Goal: Communication & Community: Answer question/provide support

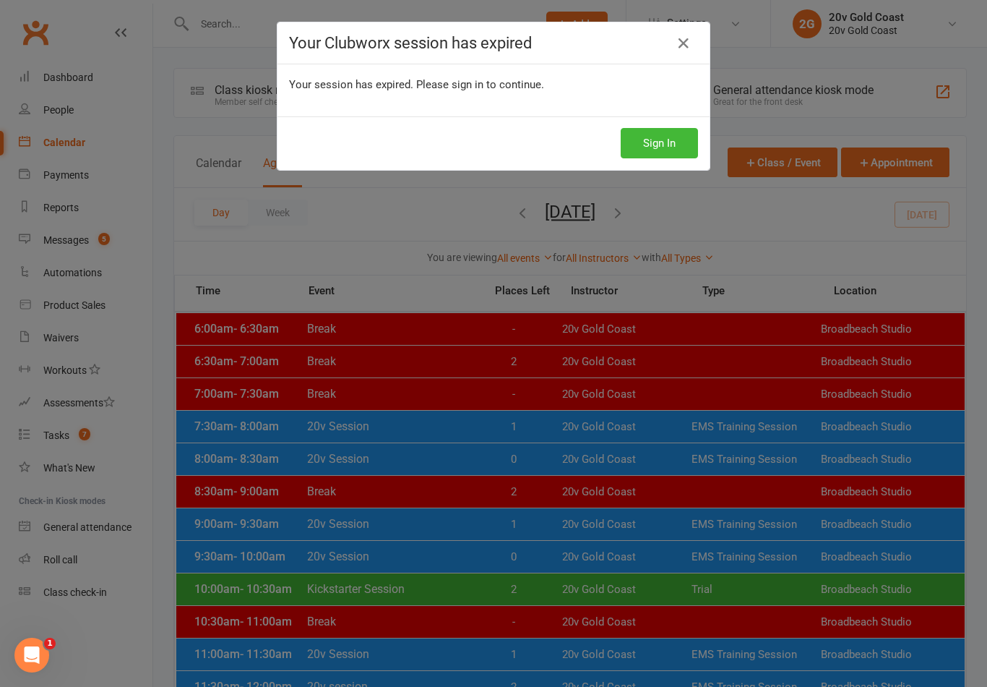
click at [682, 38] on icon at bounding box center [683, 43] width 17 height 17
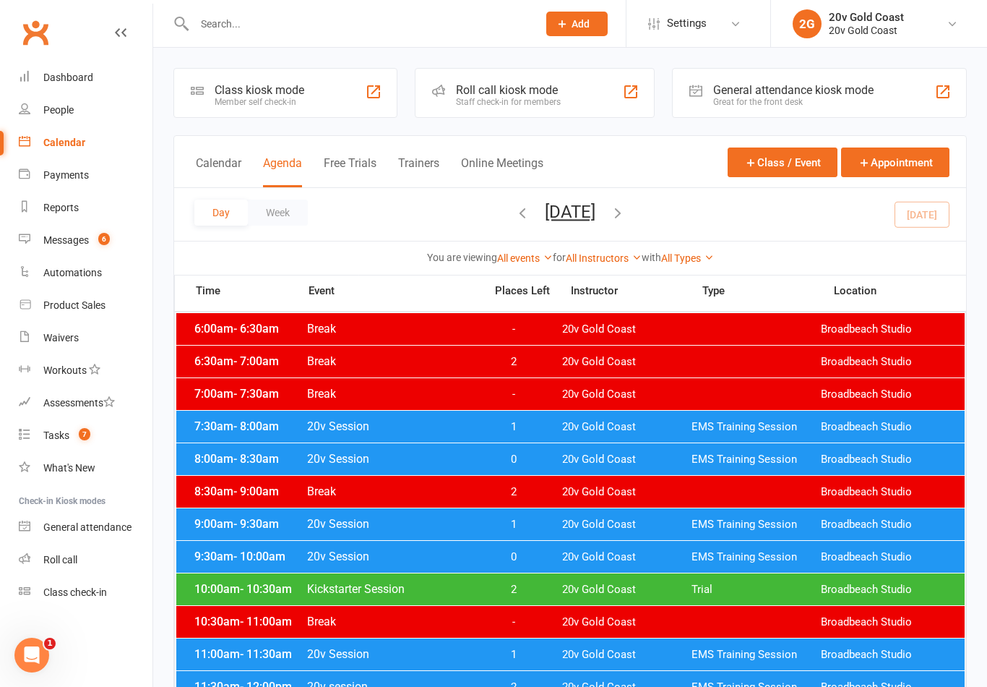
click at [534, 524] on span "1" at bounding box center [514, 525] width 76 height 14
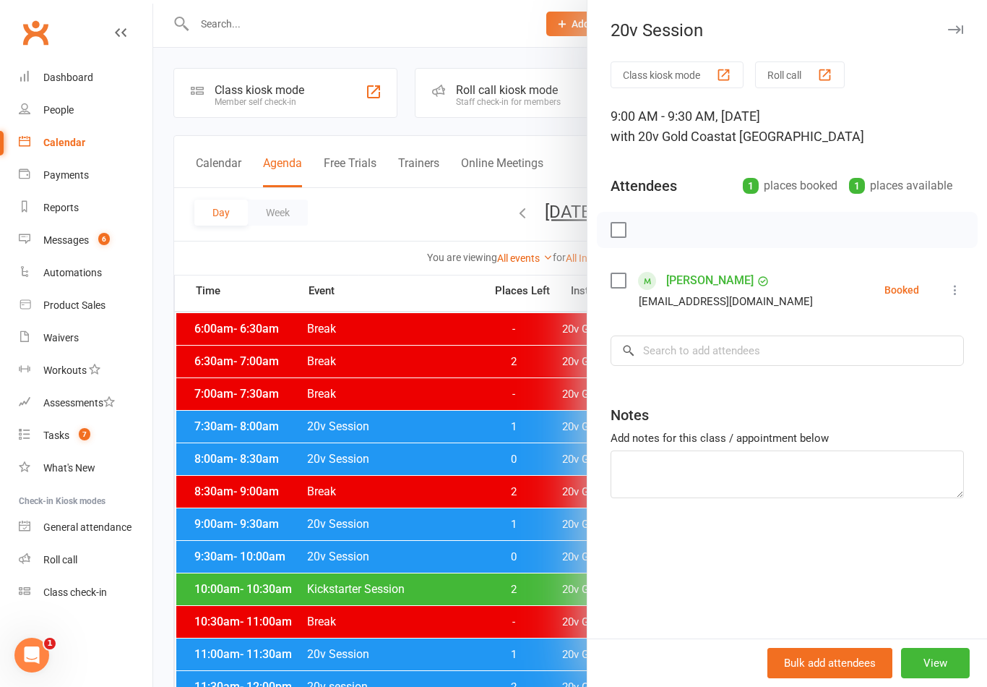
click at [484, 580] on div at bounding box center [570, 343] width 834 height 687
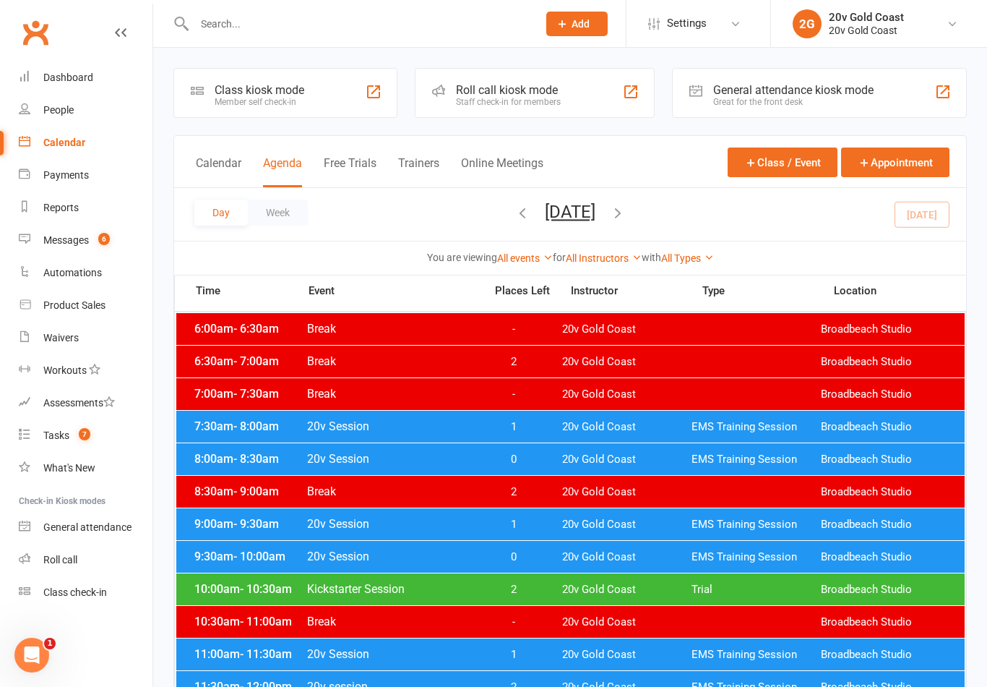
click at [74, 239] on div "Messages" at bounding box center [66, 240] width 46 height 12
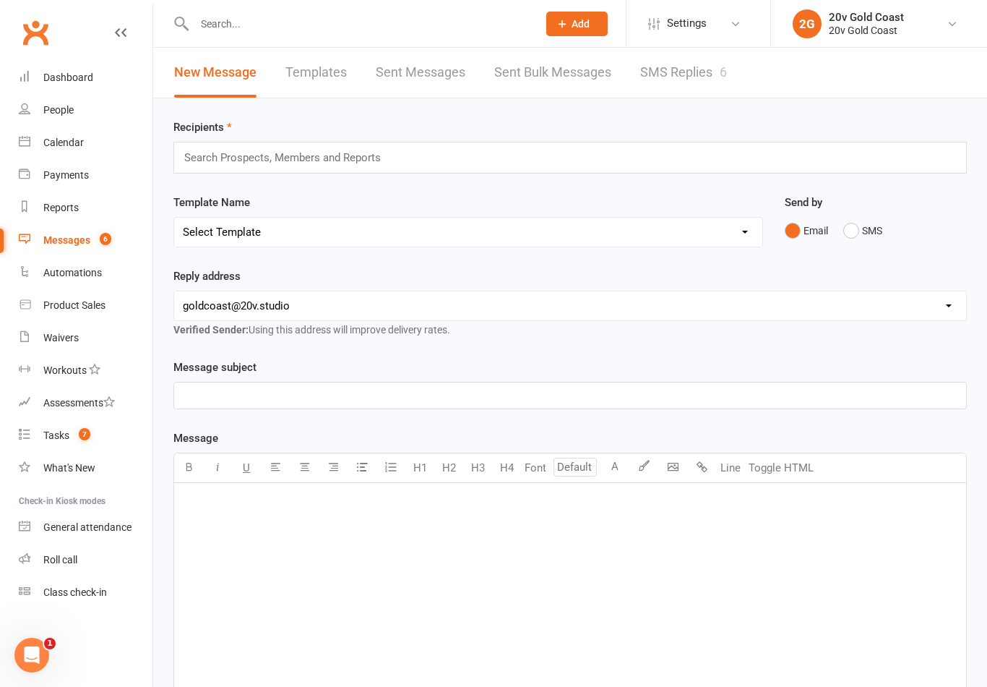
click at [690, 72] on link "SMS Replies 6" at bounding box center [683, 73] width 87 height 50
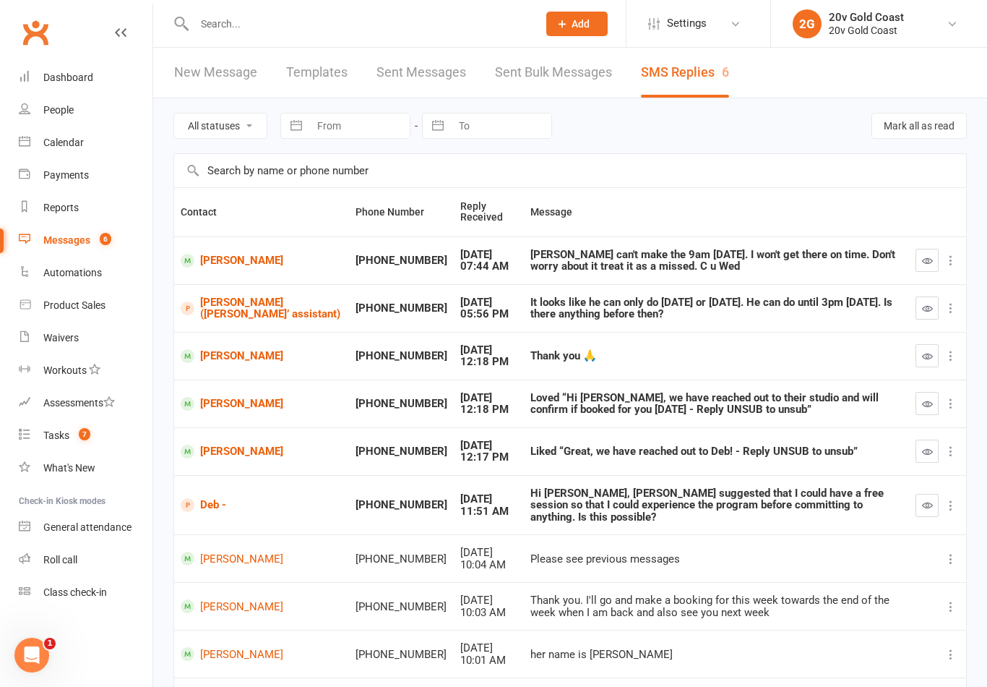
click at [228, 262] on link "Jonathan Bustin-Ledesma" at bounding box center [262, 261] width 162 height 14
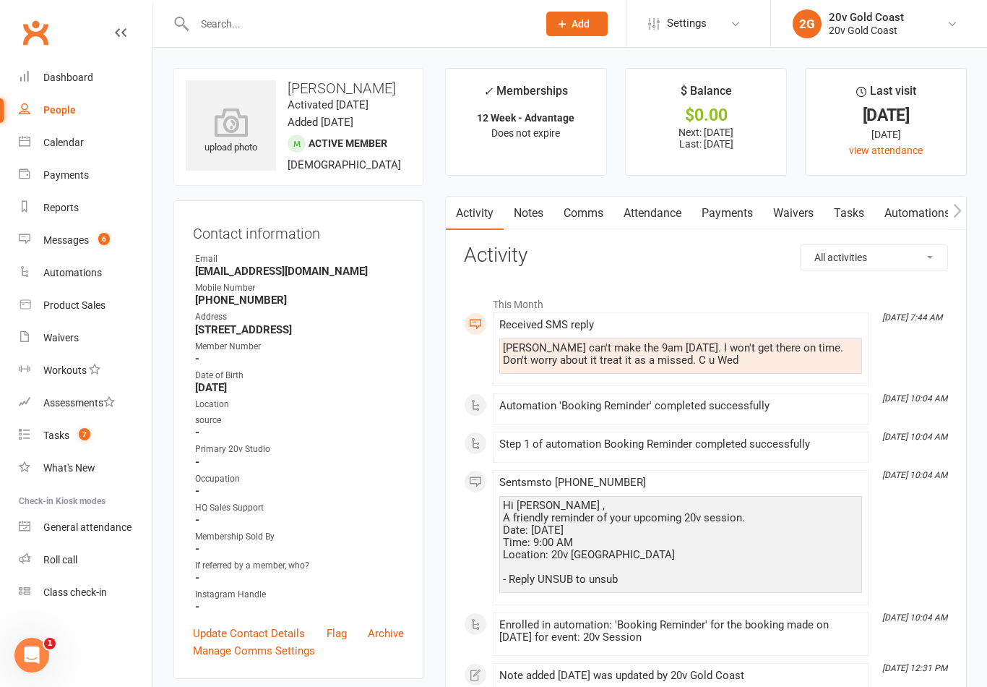
click at [587, 220] on link "Comms" at bounding box center [584, 213] width 60 height 33
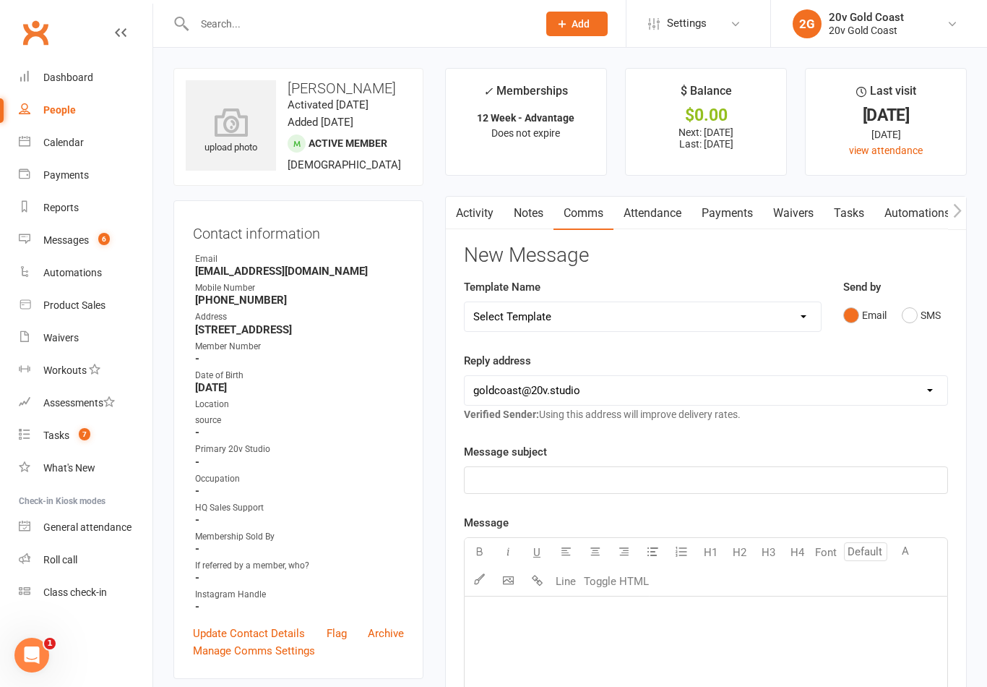
click at [912, 309] on button "SMS" at bounding box center [921, 314] width 39 height 27
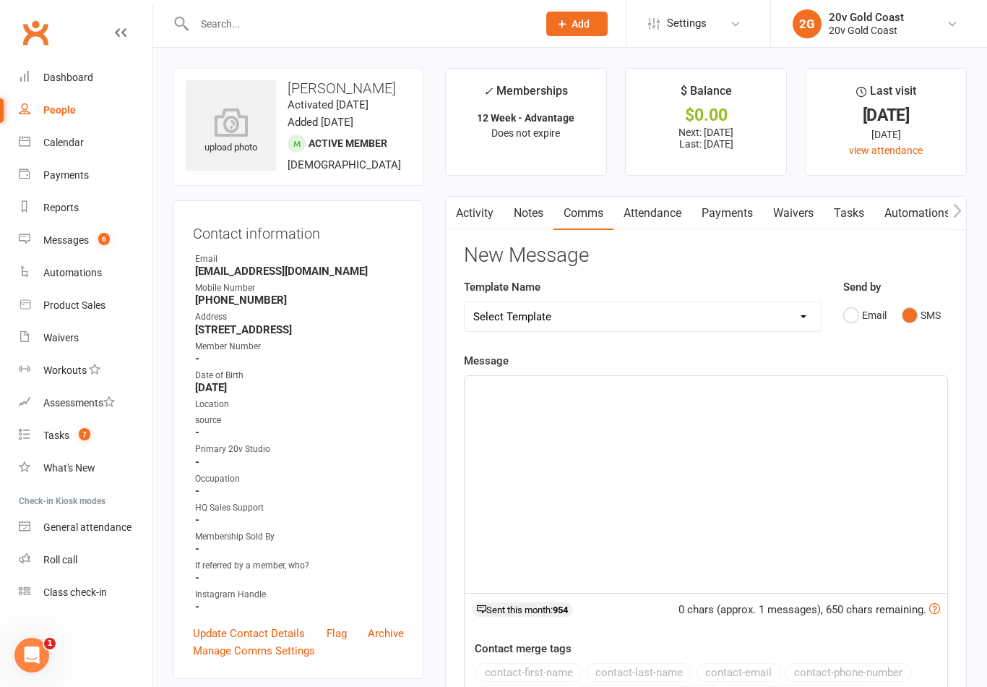
click at [893, 430] on div "﻿" at bounding box center [706, 484] width 483 height 217
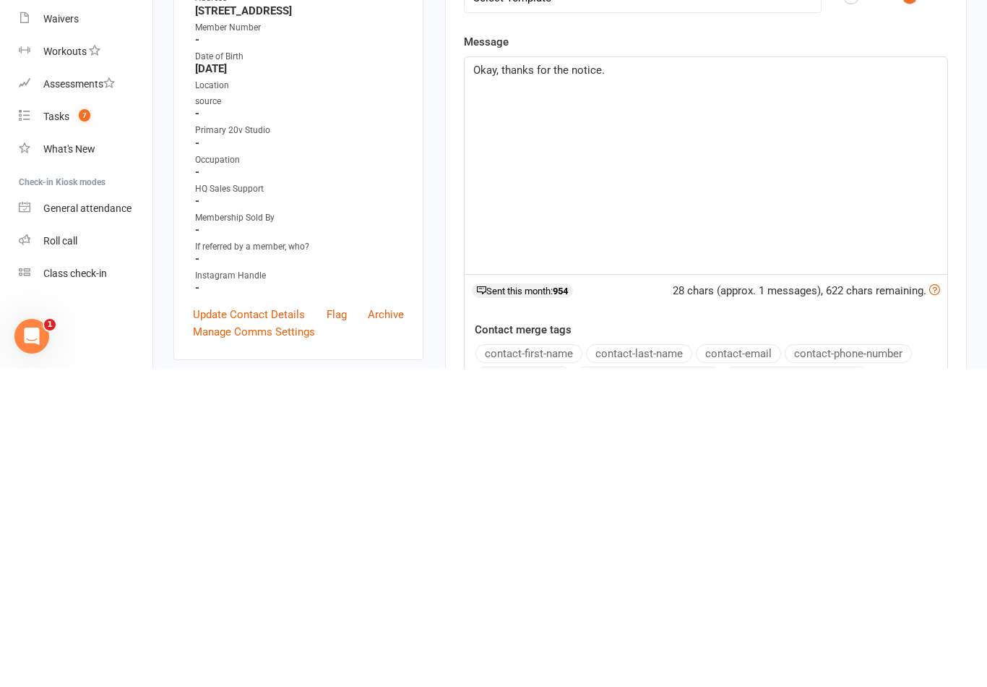
scroll to position [319, 0]
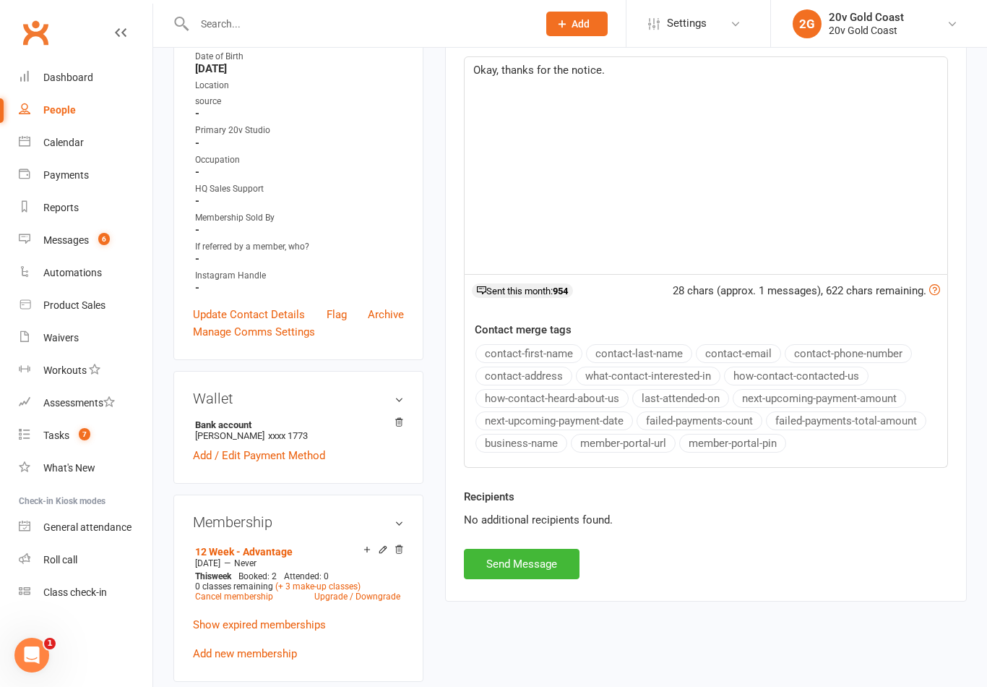
click at [638, 93] on div "Okay, thanks for the notice." at bounding box center [706, 165] width 483 height 217
click at [628, 67] on p "Okay, thanks for the notice." at bounding box center [706, 69] width 466 height 17
click at [603, 83] on p "See you on Wednesday." at bounding box center [706, 87] width 466 height 17
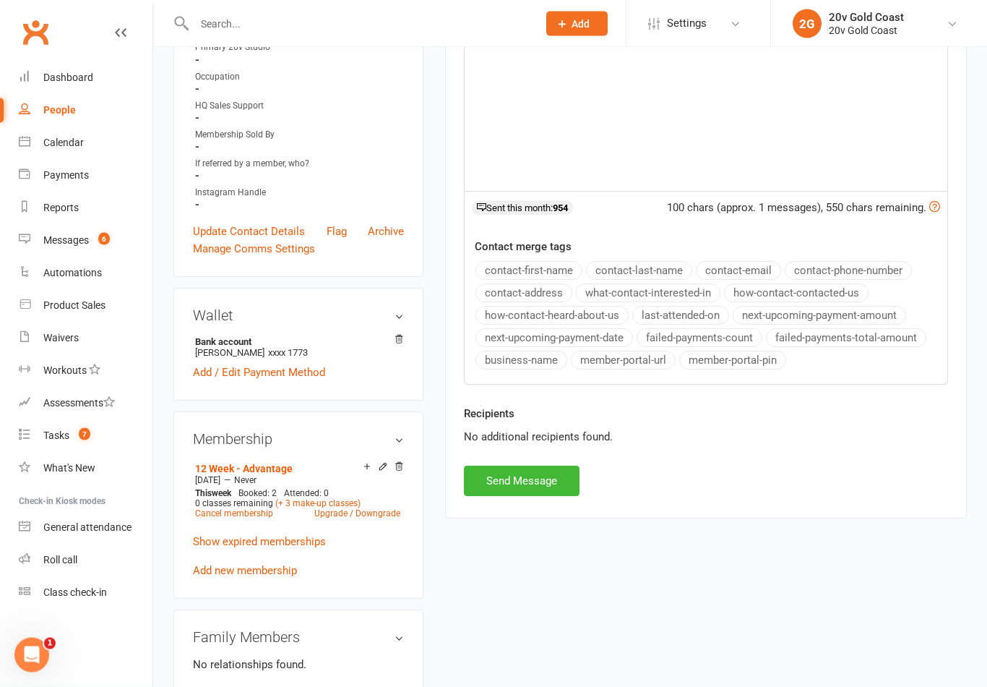
scroll to position [402, 0]
click at [531, 492] on button "Send Message" at bounding box center [522, 481] width 116 height 30
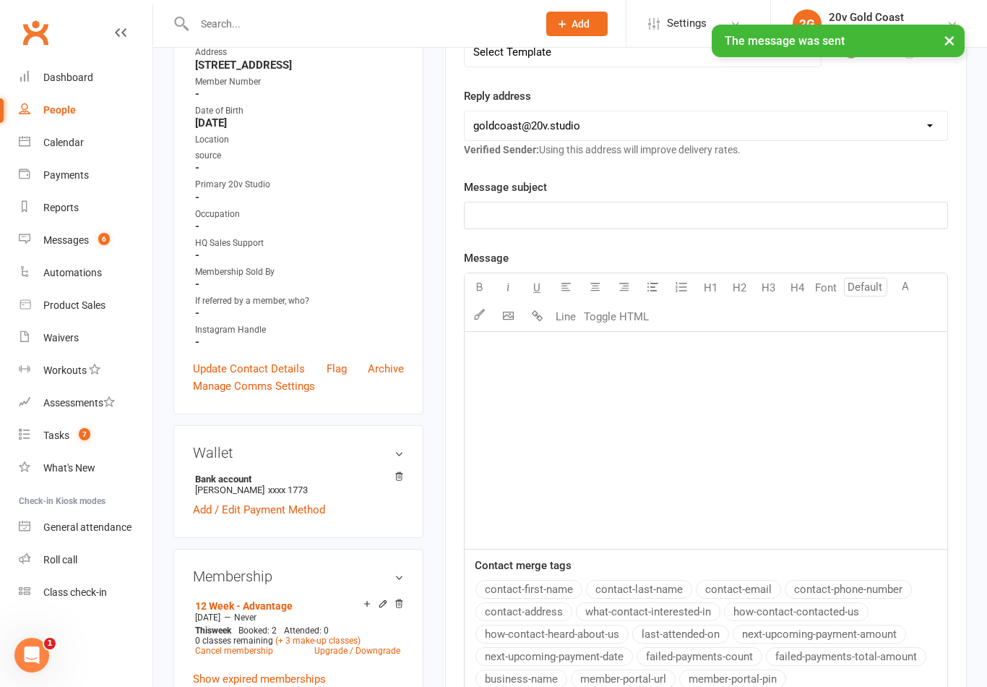
scroll to position [0, 0]
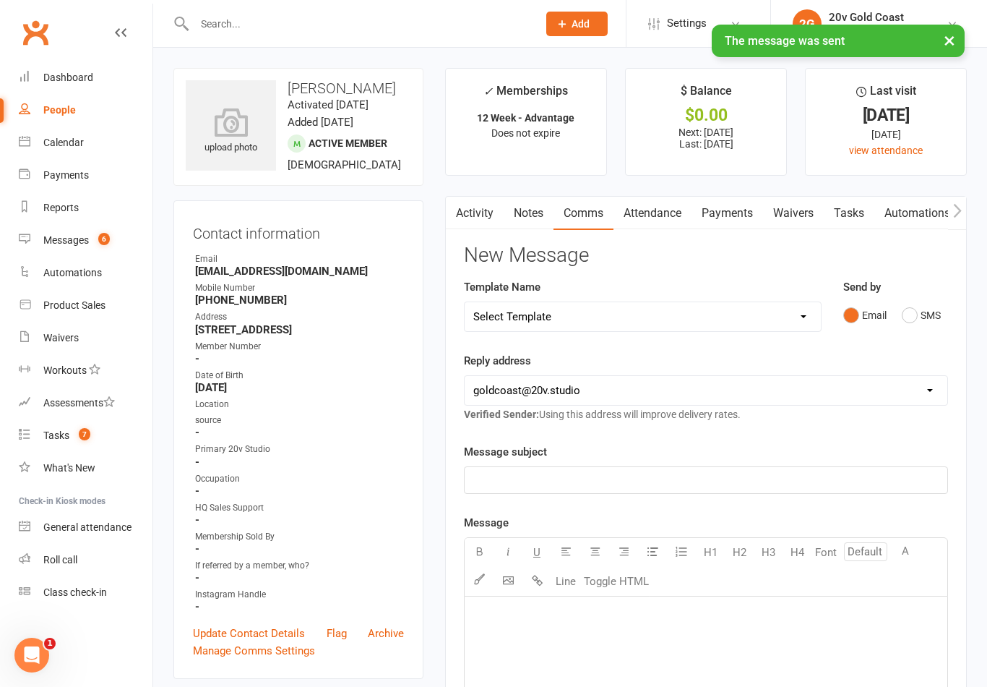
click at [482, 205] on link "Activity" at bounding box center [475, 213] width 58 height 33
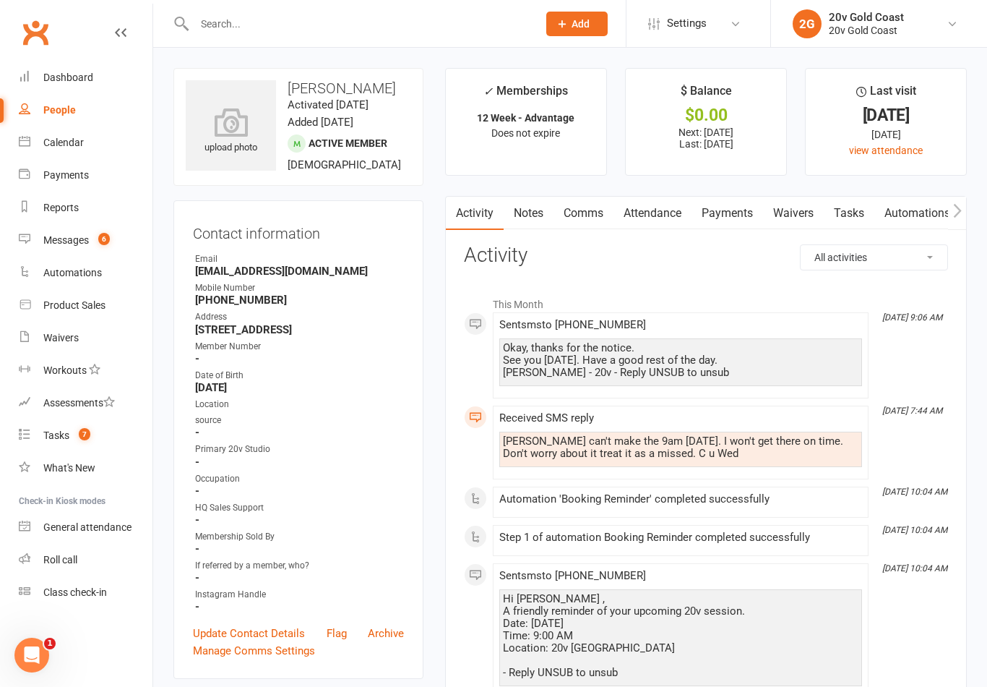
click at [67, 127] on link "Calendar" at bounding box center [86, 142] width 134 height 33
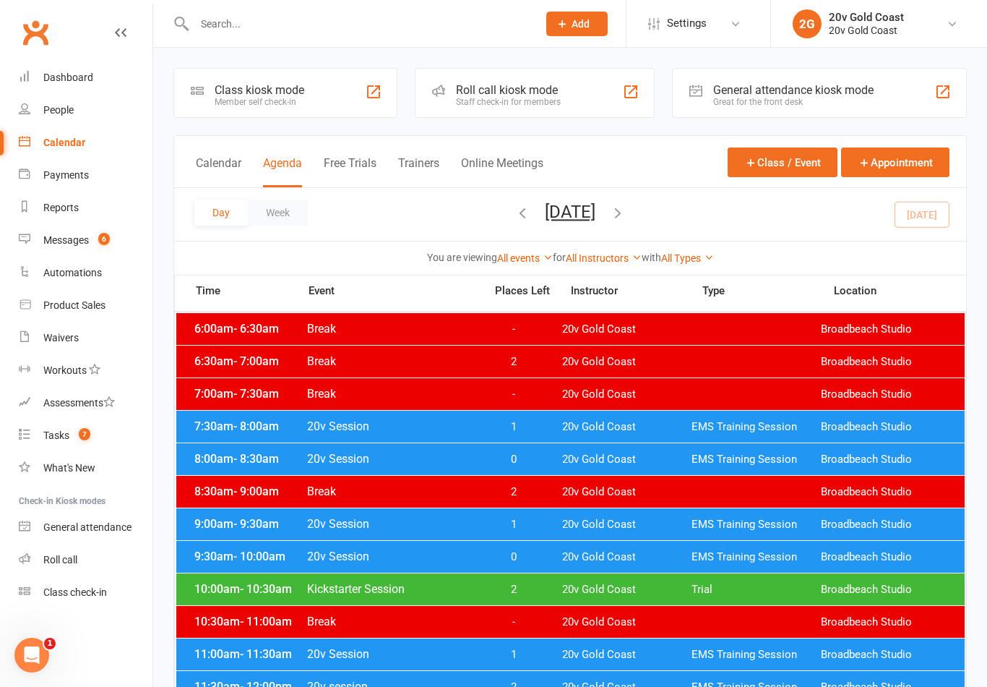
click at [523, 523] on span "1" at bounding box center [514, 525] width 76 height 14
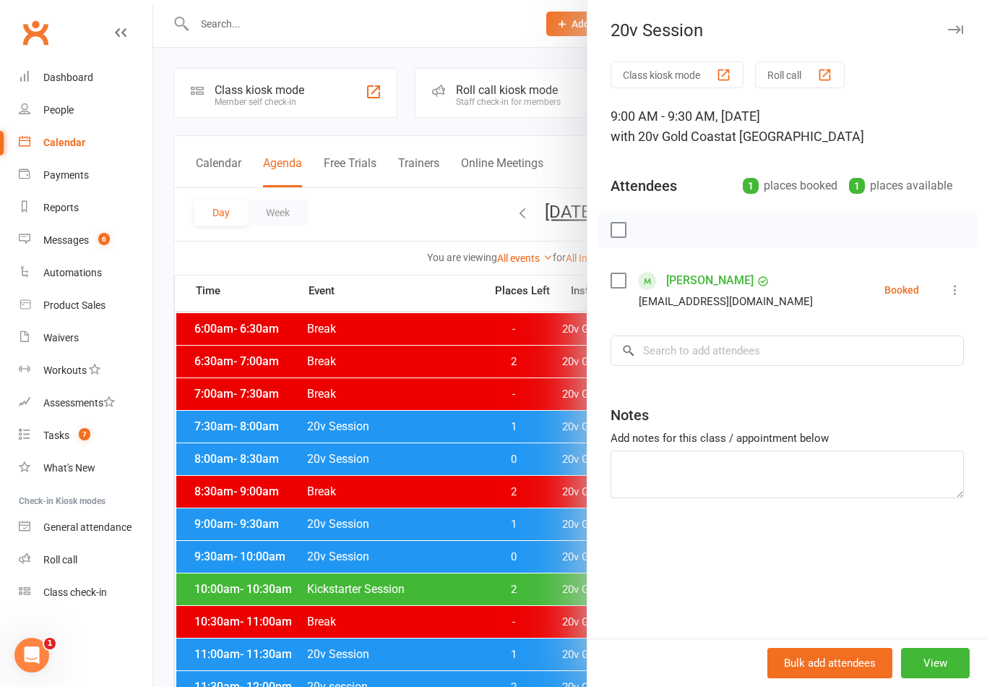
click at [953, 299] on button at bounding box center [955, 289] width 17 height 17
click at [880, 411] on link "Mark absent" at bounding box center [885, 404] width 155 height 29
click at [525, 578] on div at bounding box center [570, 343] width 834 height 687
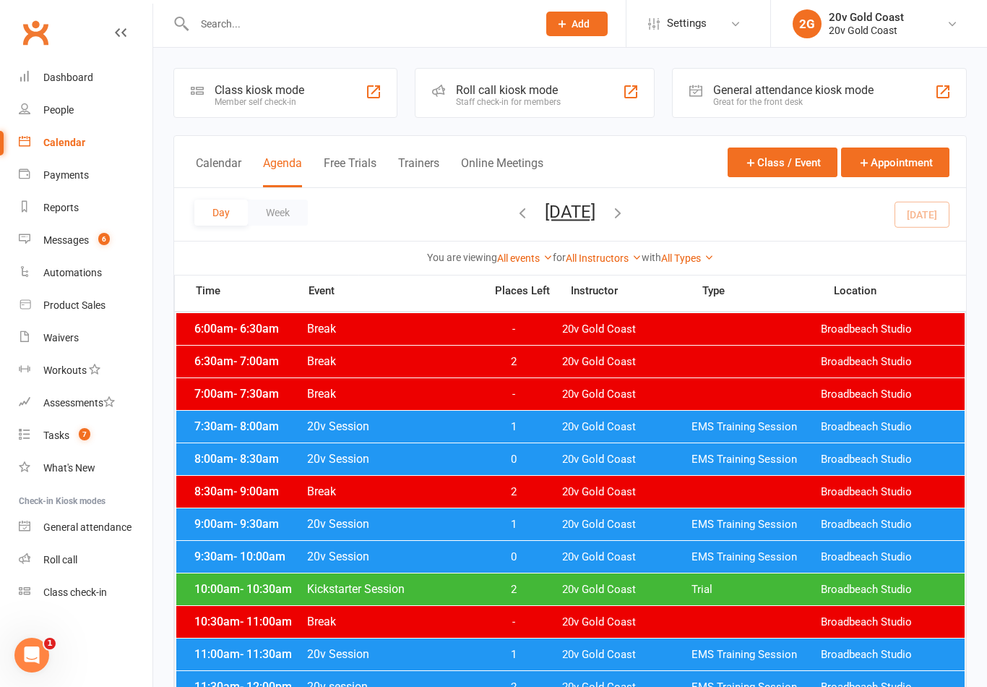
click at [526, 429] on span "1" at bounding box center [514, 427] width 76 height 14
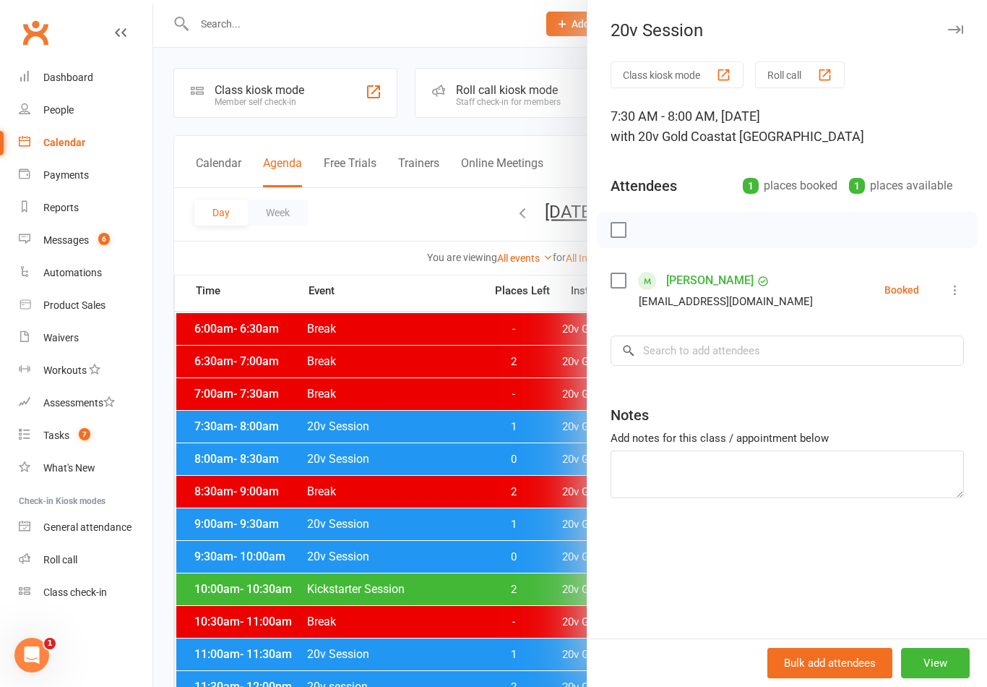
click at [961, 291] on icon at bounding box center [955, 290] width 14 height 14
click at [883, 377] on link "Check in" at bounding box center [885, 375] width 155 height 29
click at [520, 456] on div at bounding box center [570, 343] width 834 height 687
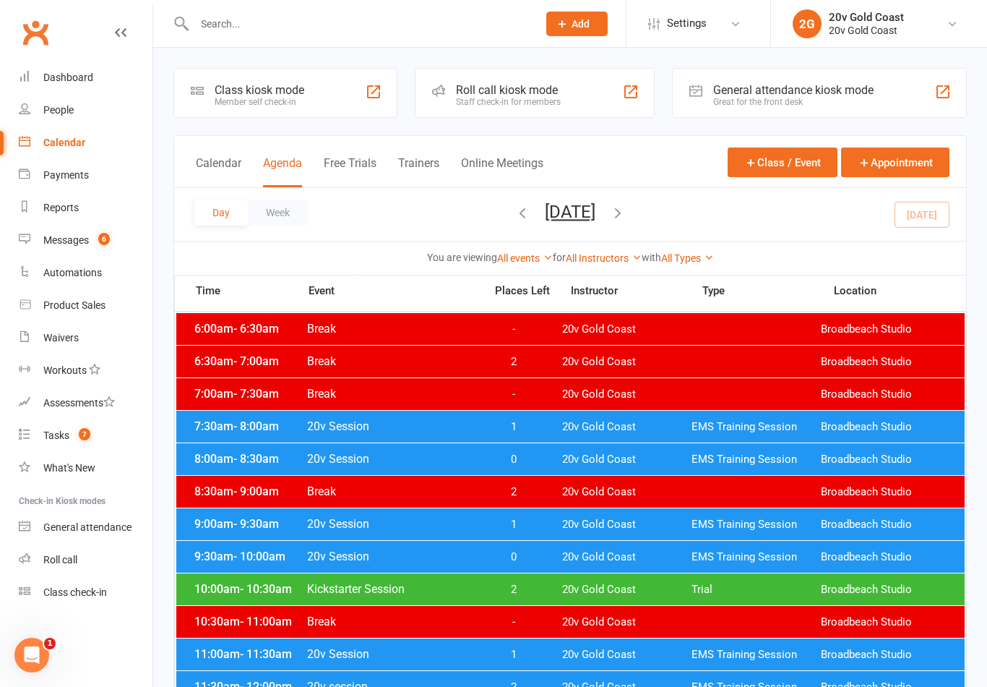
click at [536, 458] on span "0" at bounding box center [514, 459] width 76 height 14
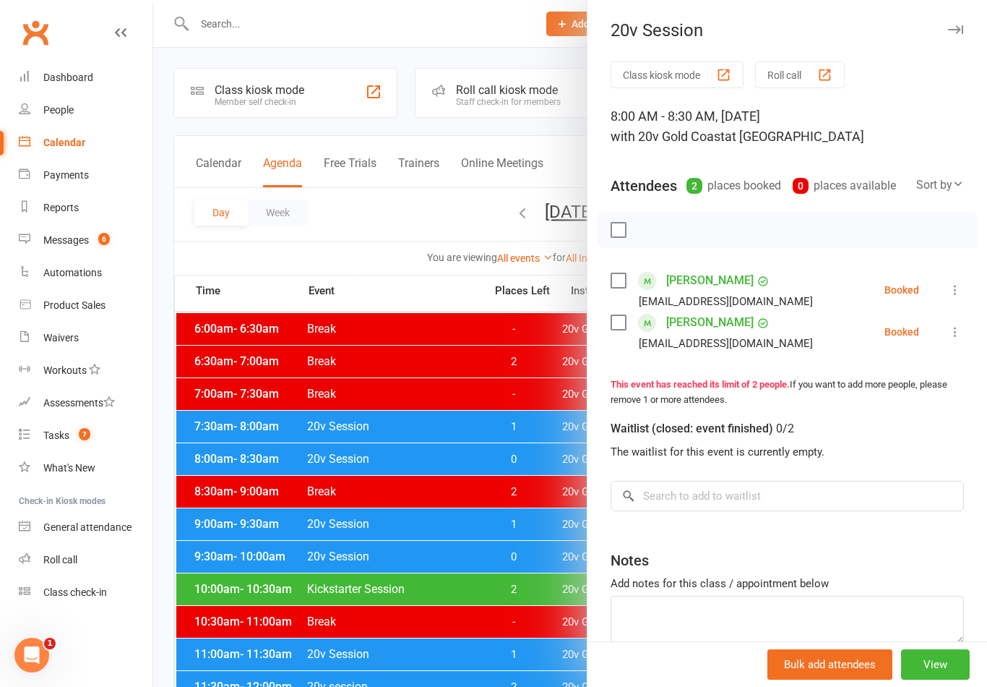
click at [962, 290] on icon at bounding box center [955, 290] width 14 height 14
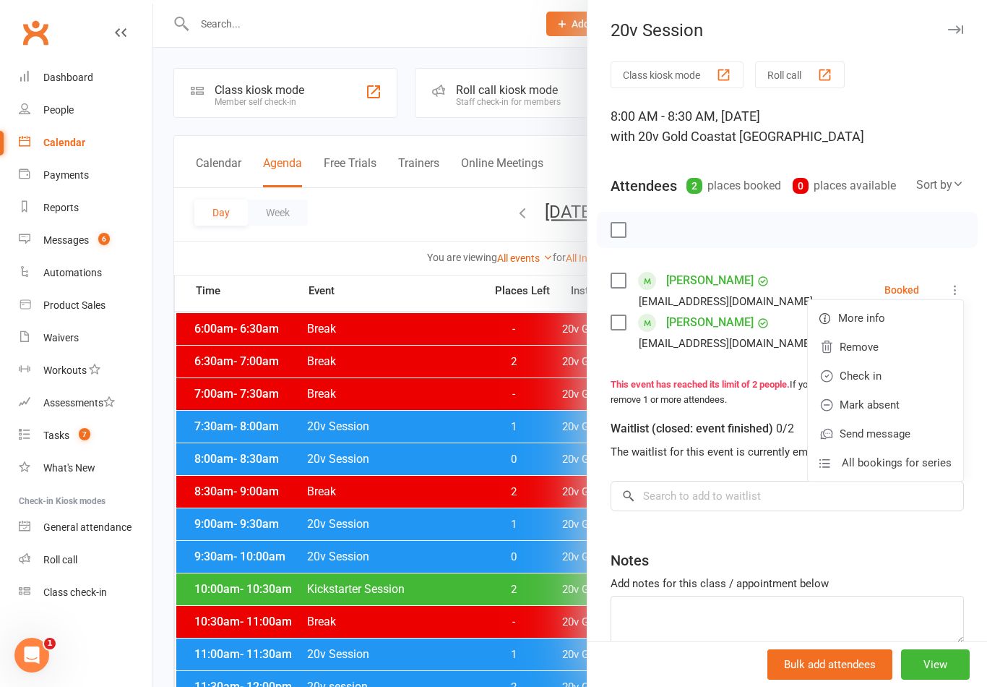
click at [882, 377] on link "Check in" at bounding box center [885, 375] width 155 height 29
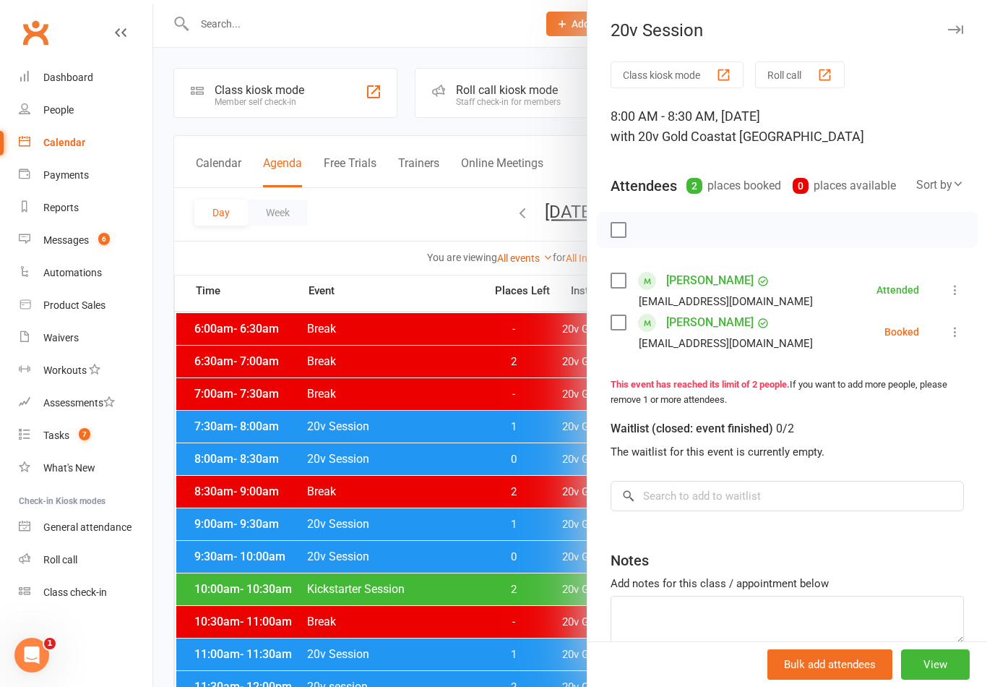
click at [959, 329] on icon at bounding box center [955, 332] width 14 height 14
click at [877, 418] on link "Check in" at bounding box center [885, 417] width 155 height 29
click at [498, 566] on div at bounding box center [570, 343] width 834 height 687
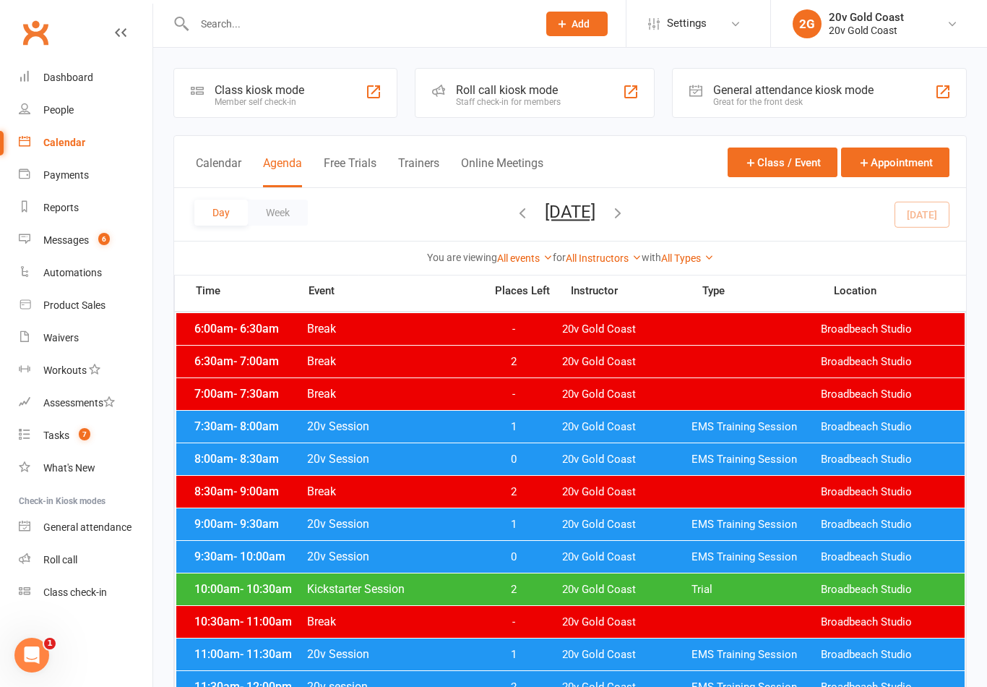
click at [534, 417] on div "7:30am - 8:00am 20v Session 1 20v Gold Coast EMS Training Session Broadbeach St…" at bounding box center [570, 427] width 789 height 32
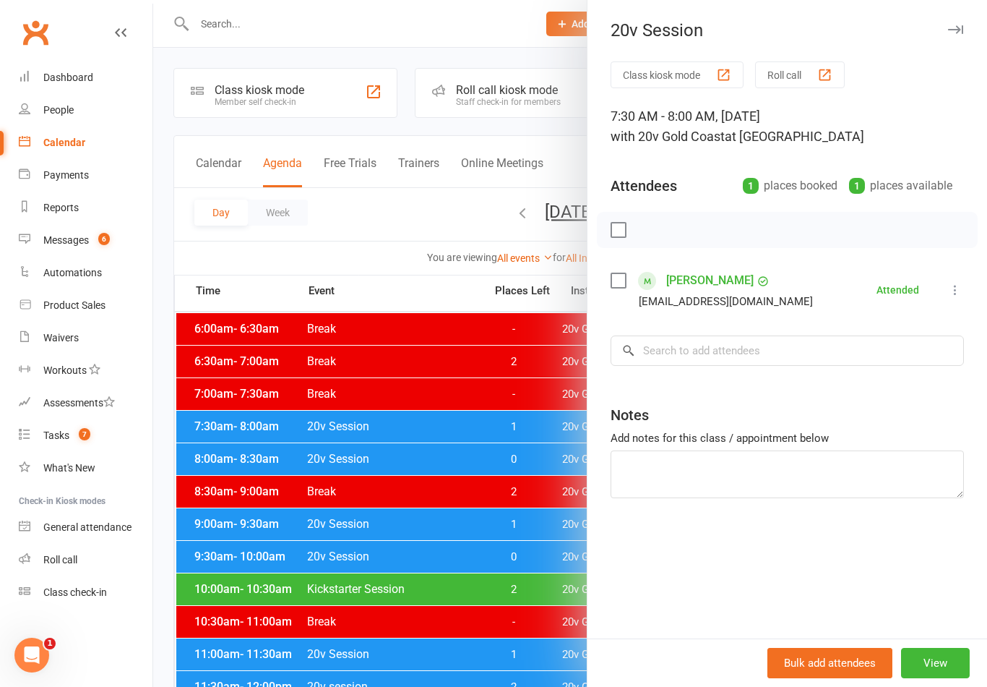
click at [543, 416] on div at bounding box center [570, 343] width 834 height 687
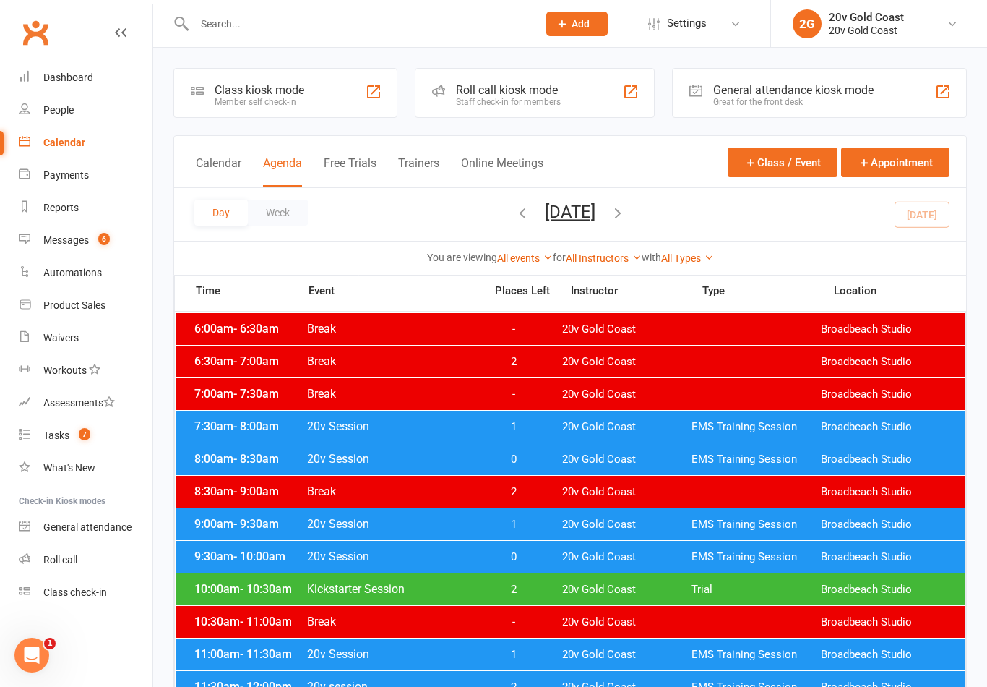
click at [530, 459] on span "0" at bounding box center [514, 459] width 76 height 14
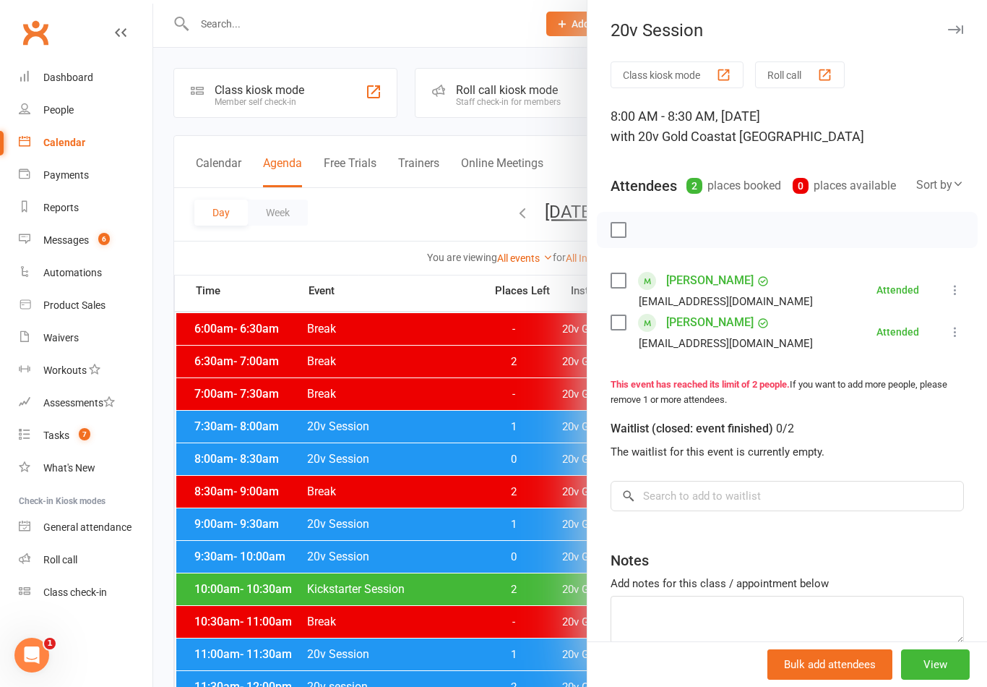
click at [536, 458] on div at bounding box center [570, 343] width 834 height 687
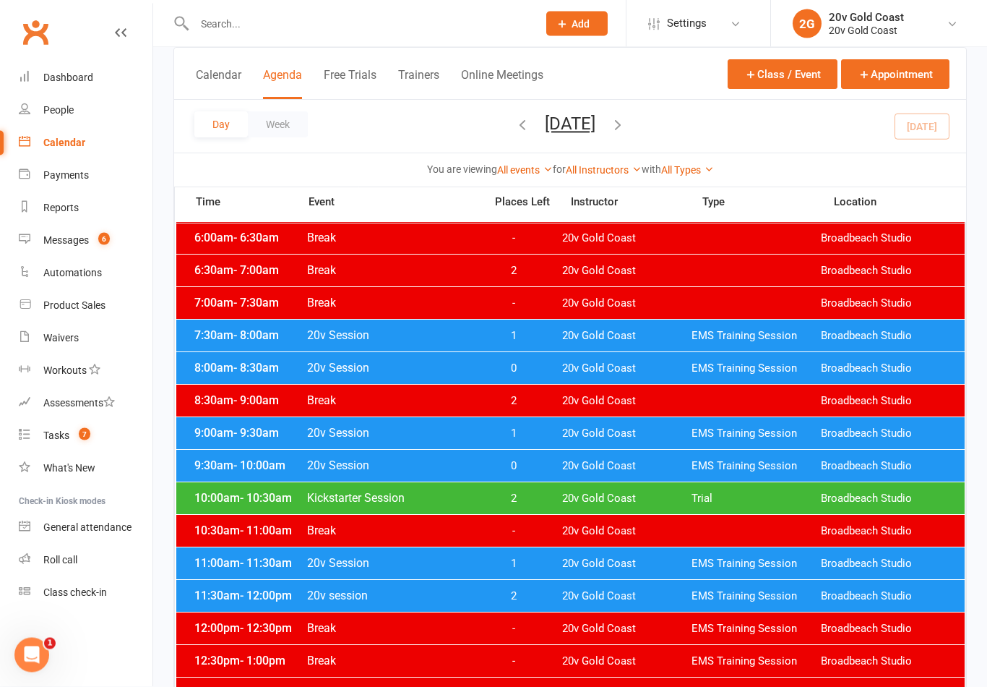
click at [532, 435] on span "1" at bounding box center [514, 434] width 76 height 14
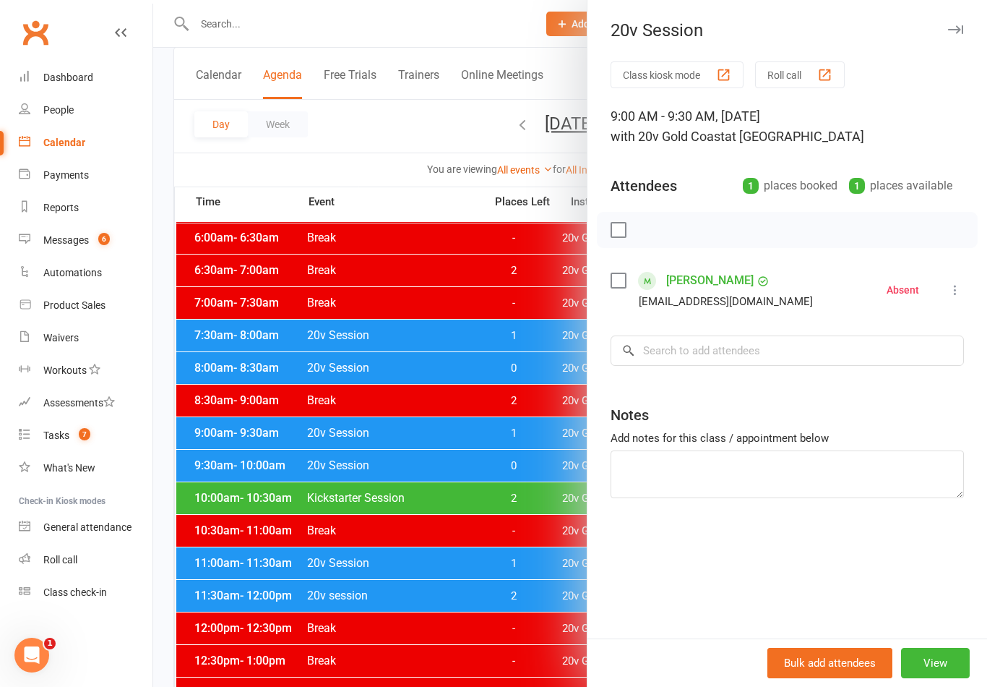
click at [539, 429] on div at bounding box center [570, 343] width 834 height 687
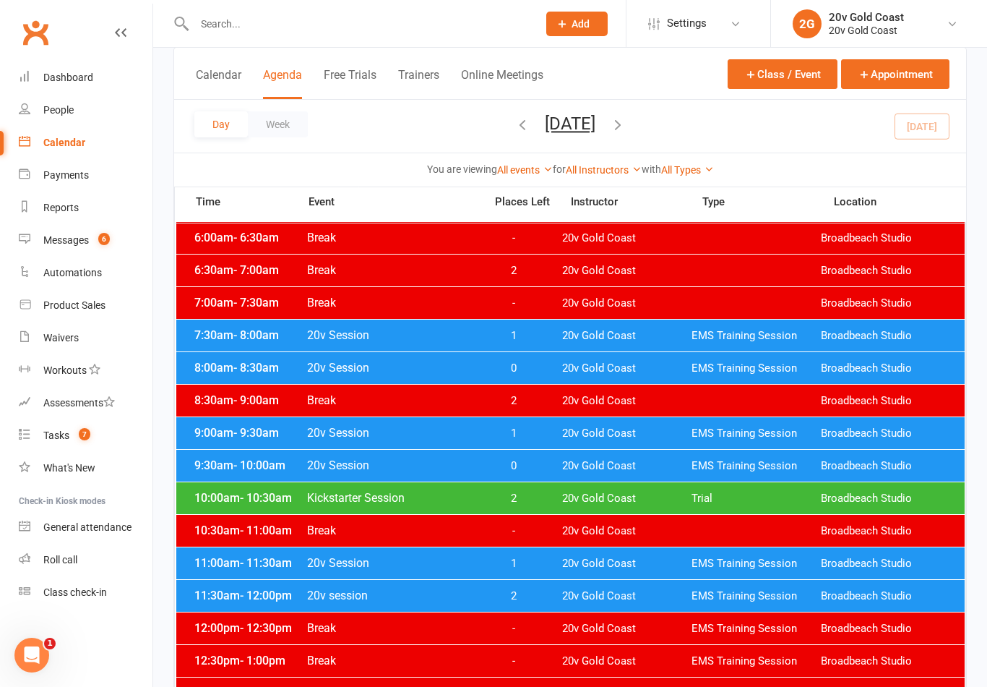
click at [539, 468] on span "0" at bounding box center [514, 466] width 76 height 14
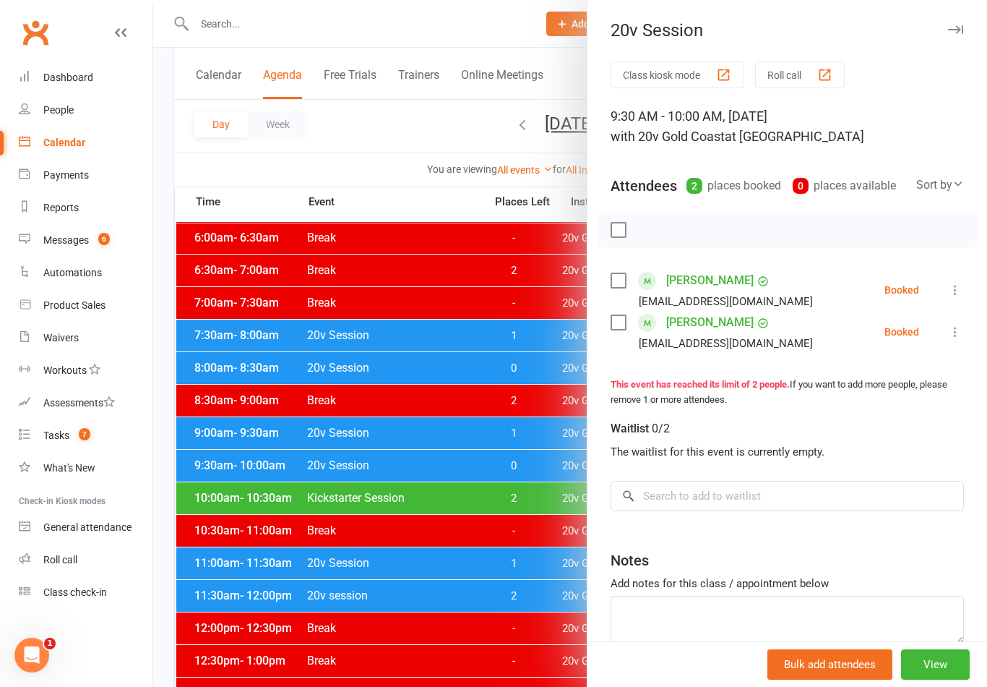
click at [536, 466] on div at bounding box center [570, 343] width 834 height 687
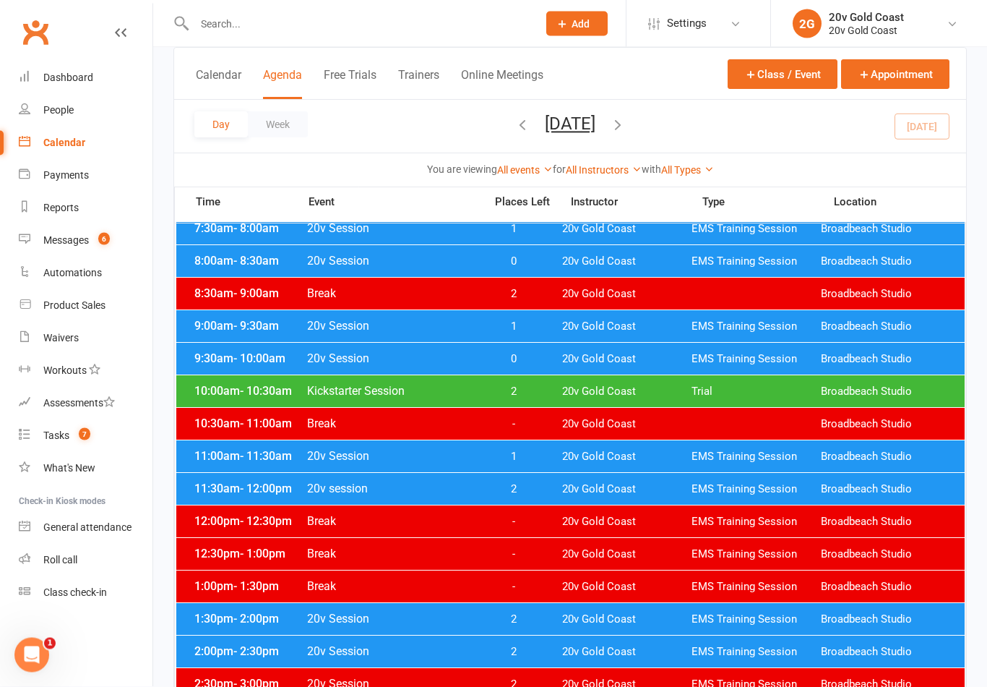
scroll to position [193, 0]
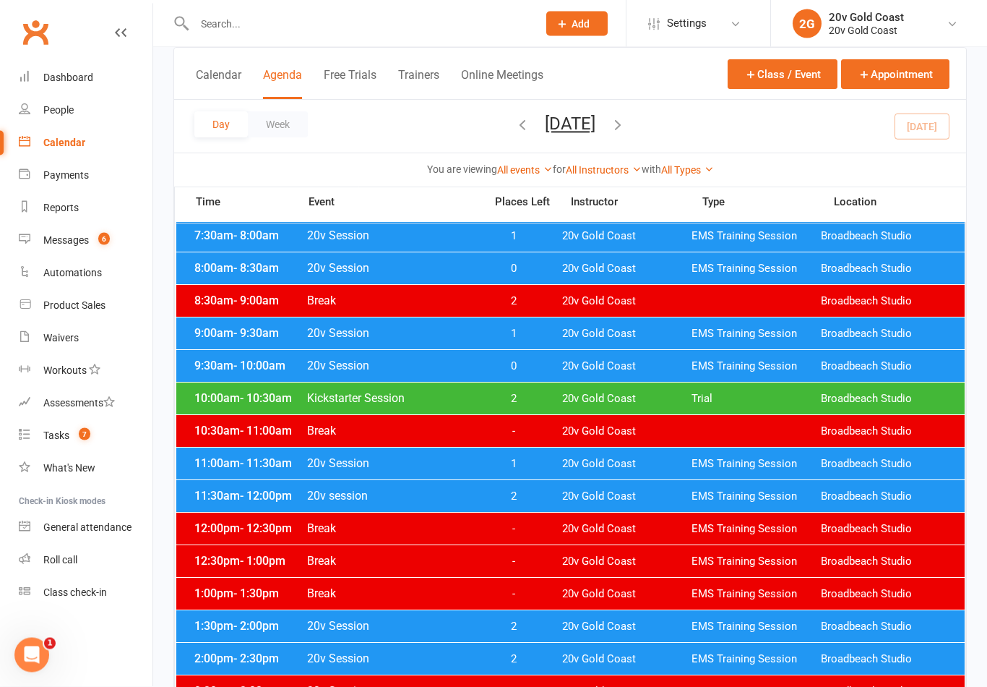
click at [79, 239] on div "Messages" at bounding box center [66, 240] width 46 height 12
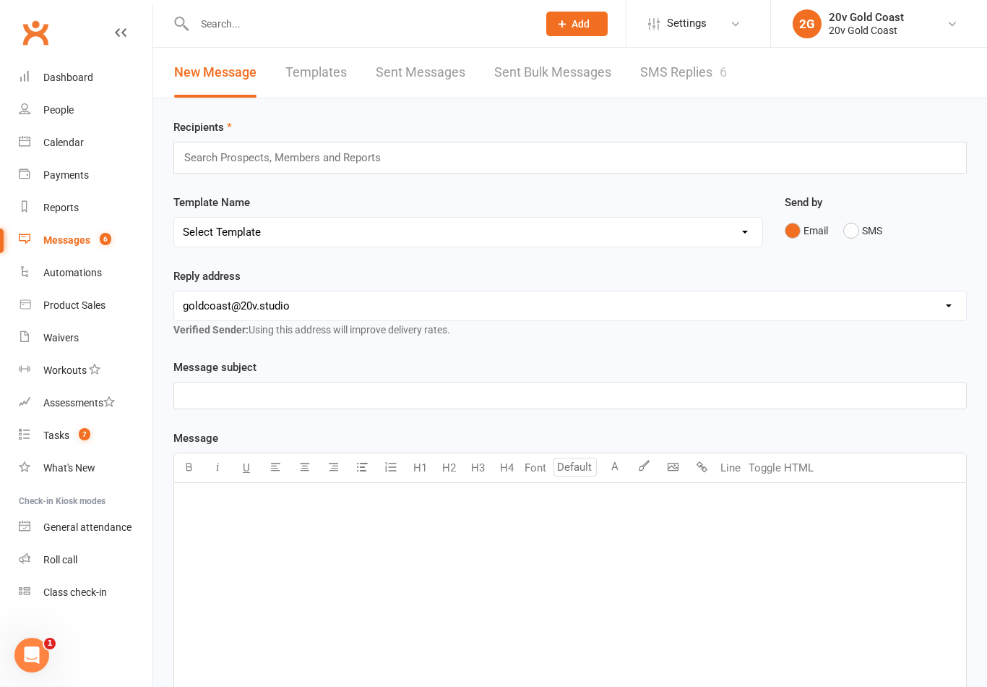
click at [700, 72] on link "SMS Replies 6" at bounding box center [683, 73] width 87 height 50
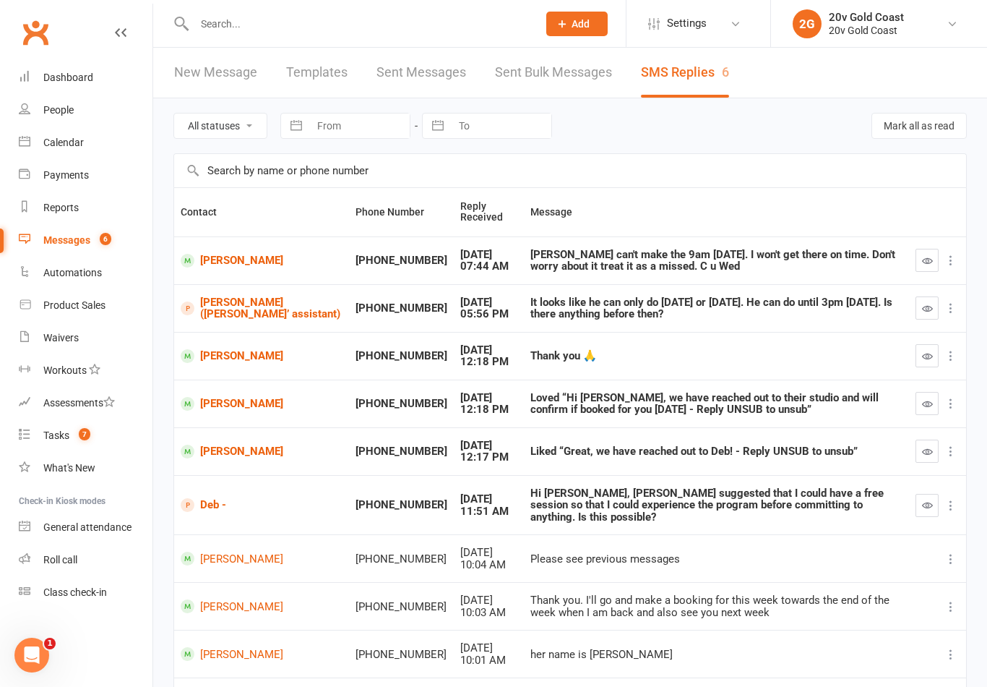
click at [928, 262] on icon "button" at bounding box center [927, 260] width 11 height 11
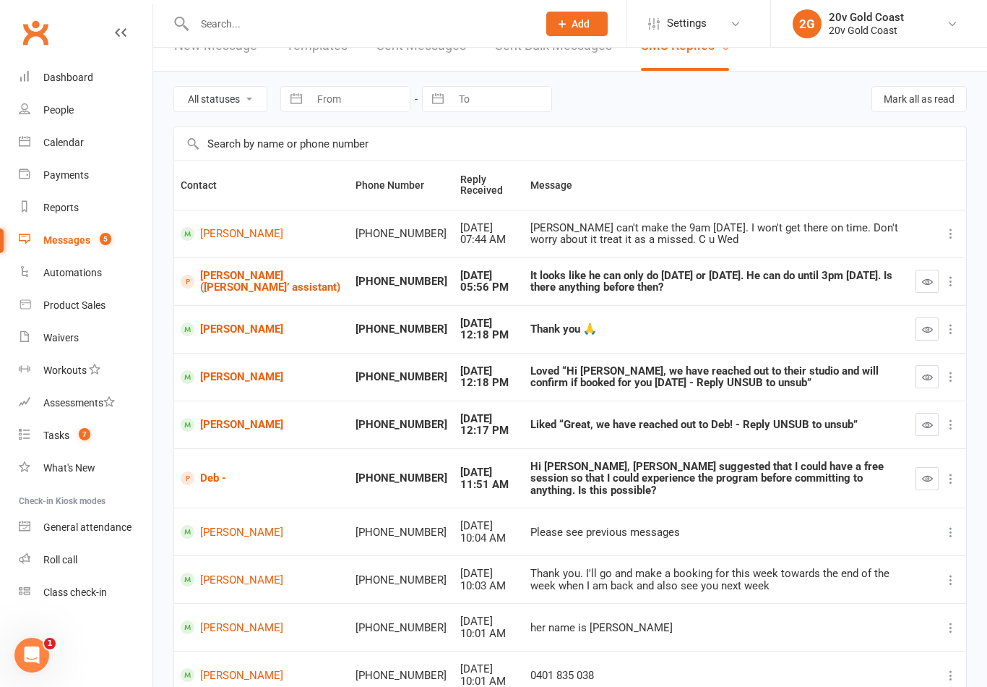
scroll to position [25, 0]
